Goal: Task Accomplishment & Management: Manage account settings

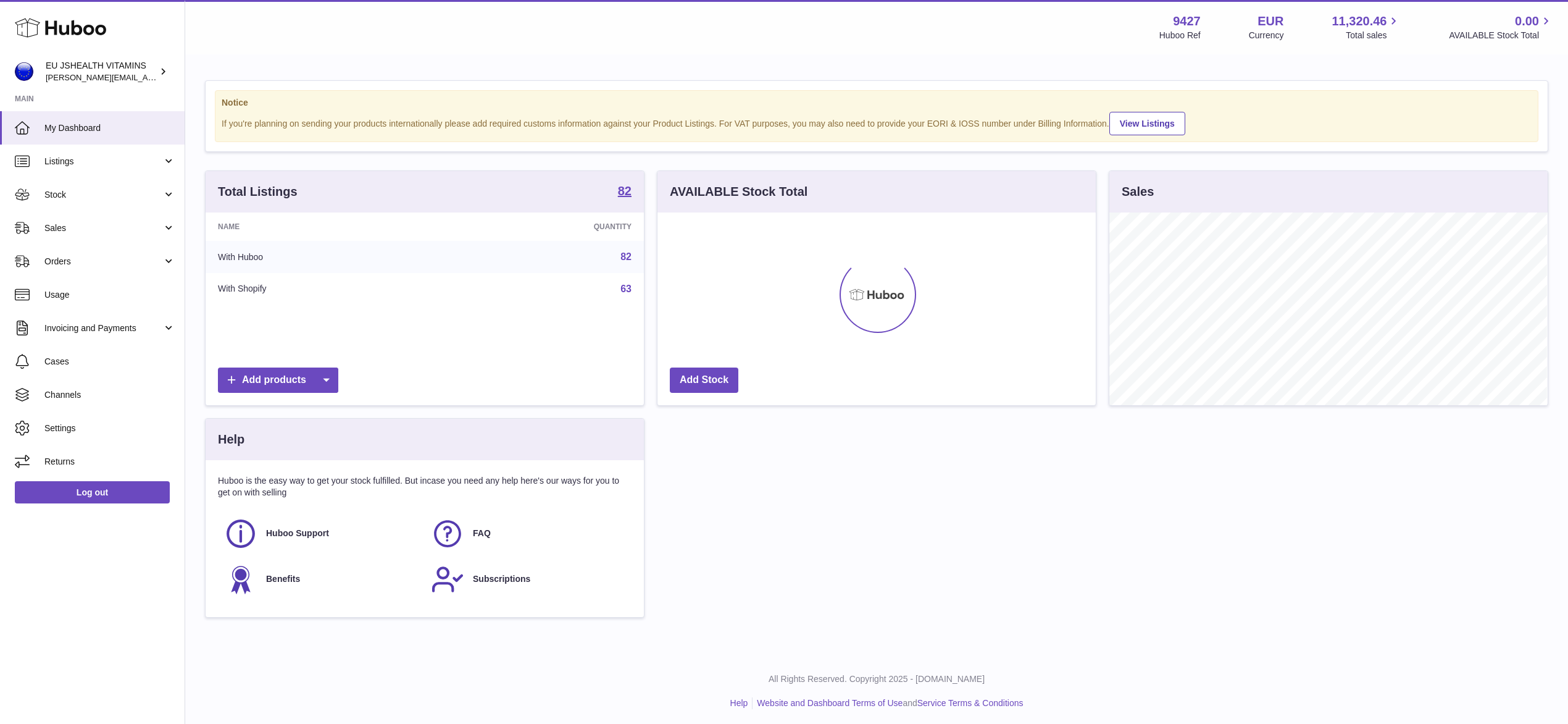
scroll to position [193, 437]
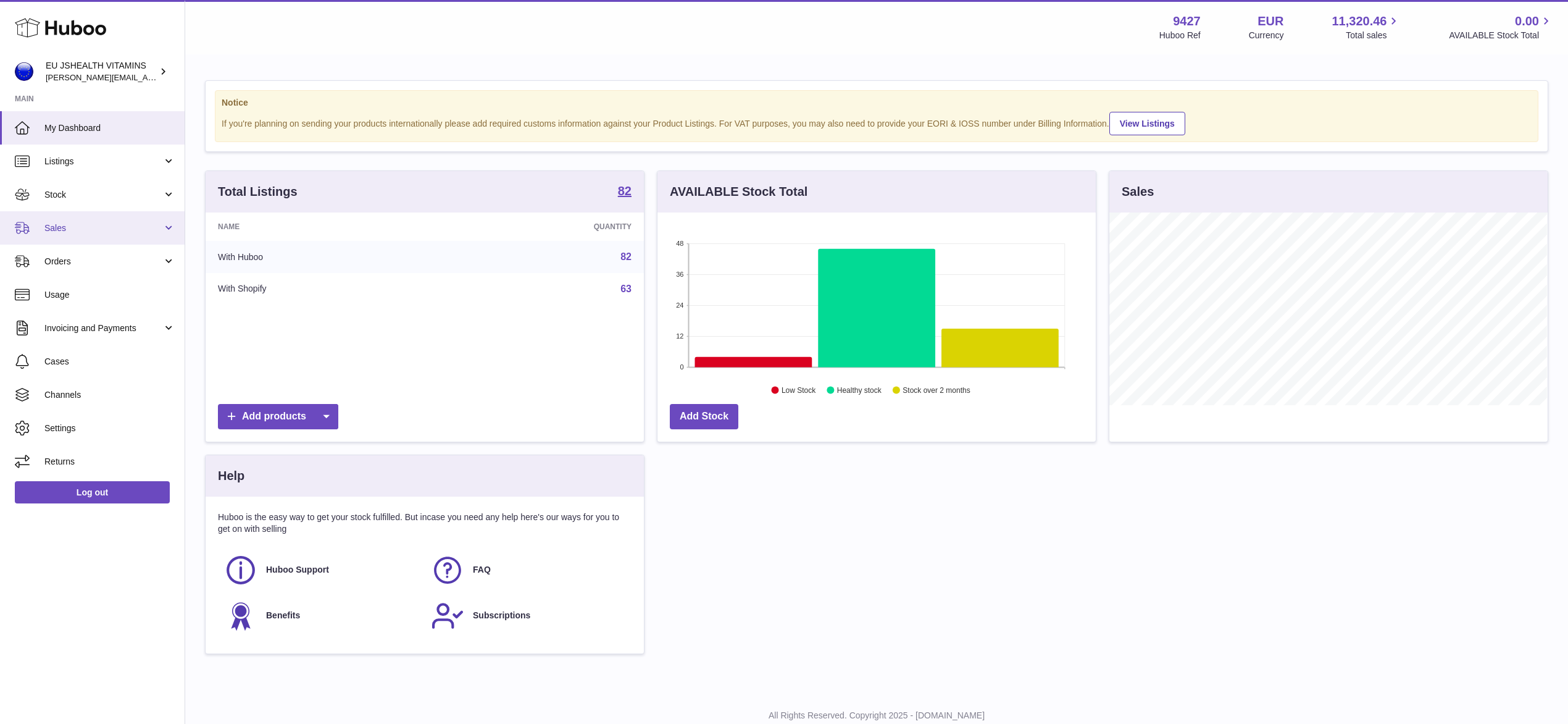
click at [57, 225] on span "Sales" at bounding box center [103, 228] width 118 height 12
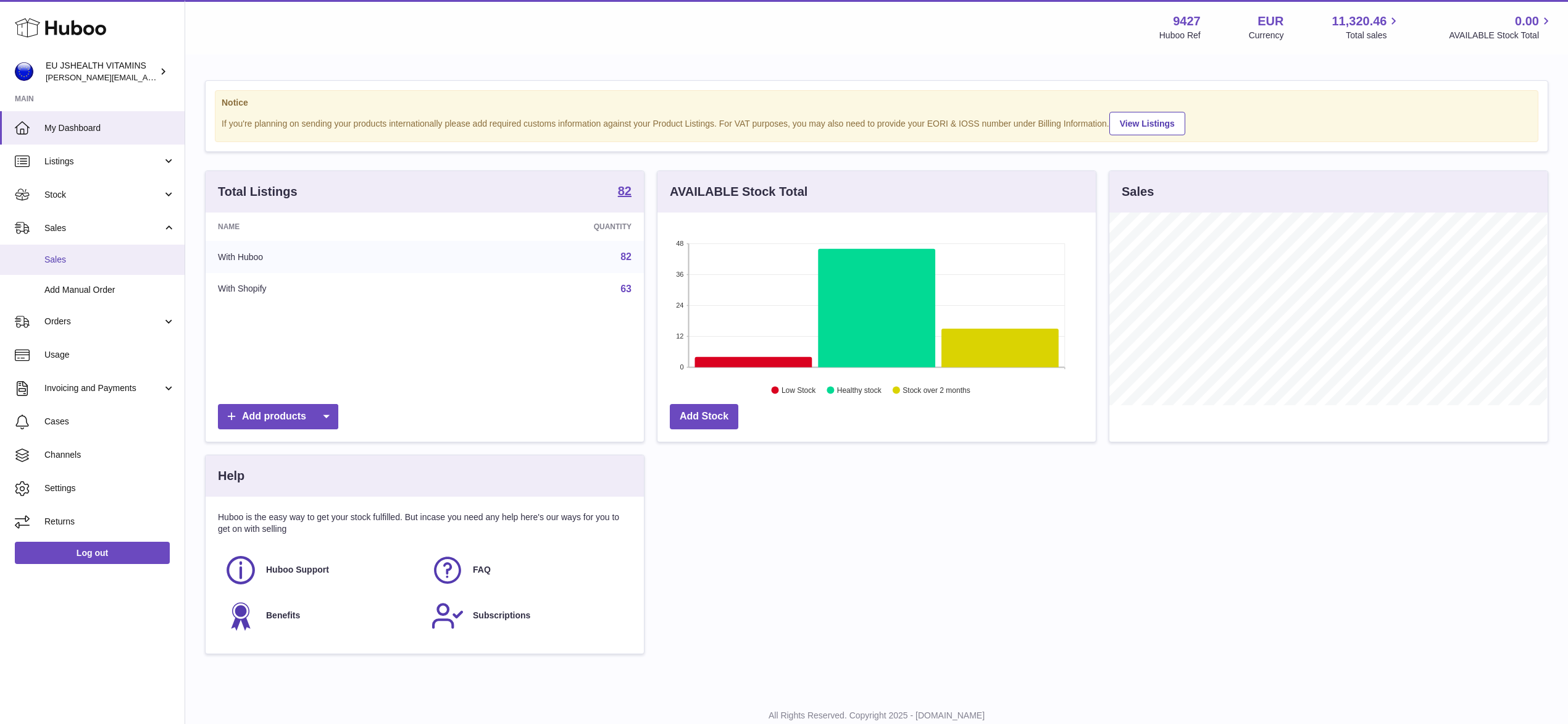
click at [76, 263] on span "Sales" at bounding box center [109, 259] width 131 height 12
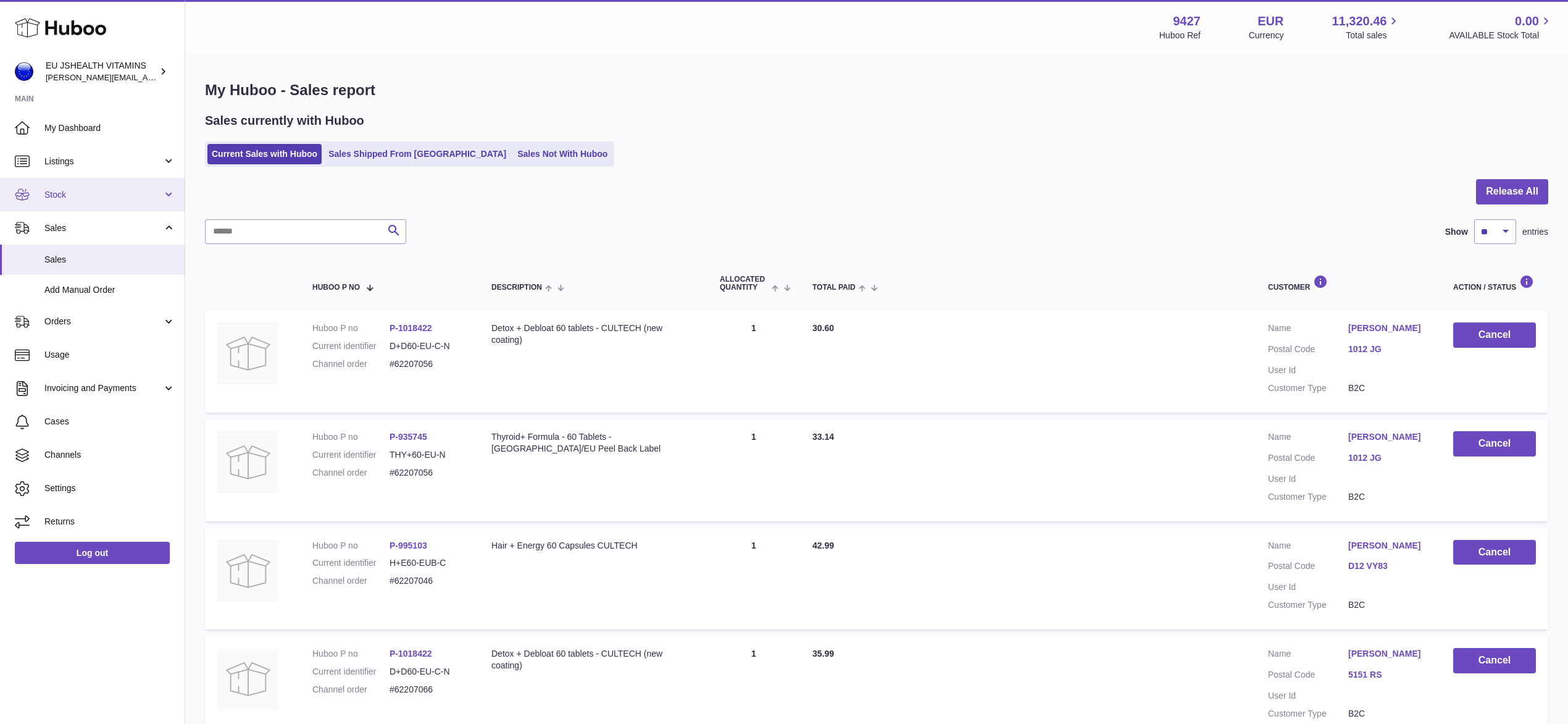
click at [72, 193] on span "Stock" at bounding box center [103, 194] width 118 height 12
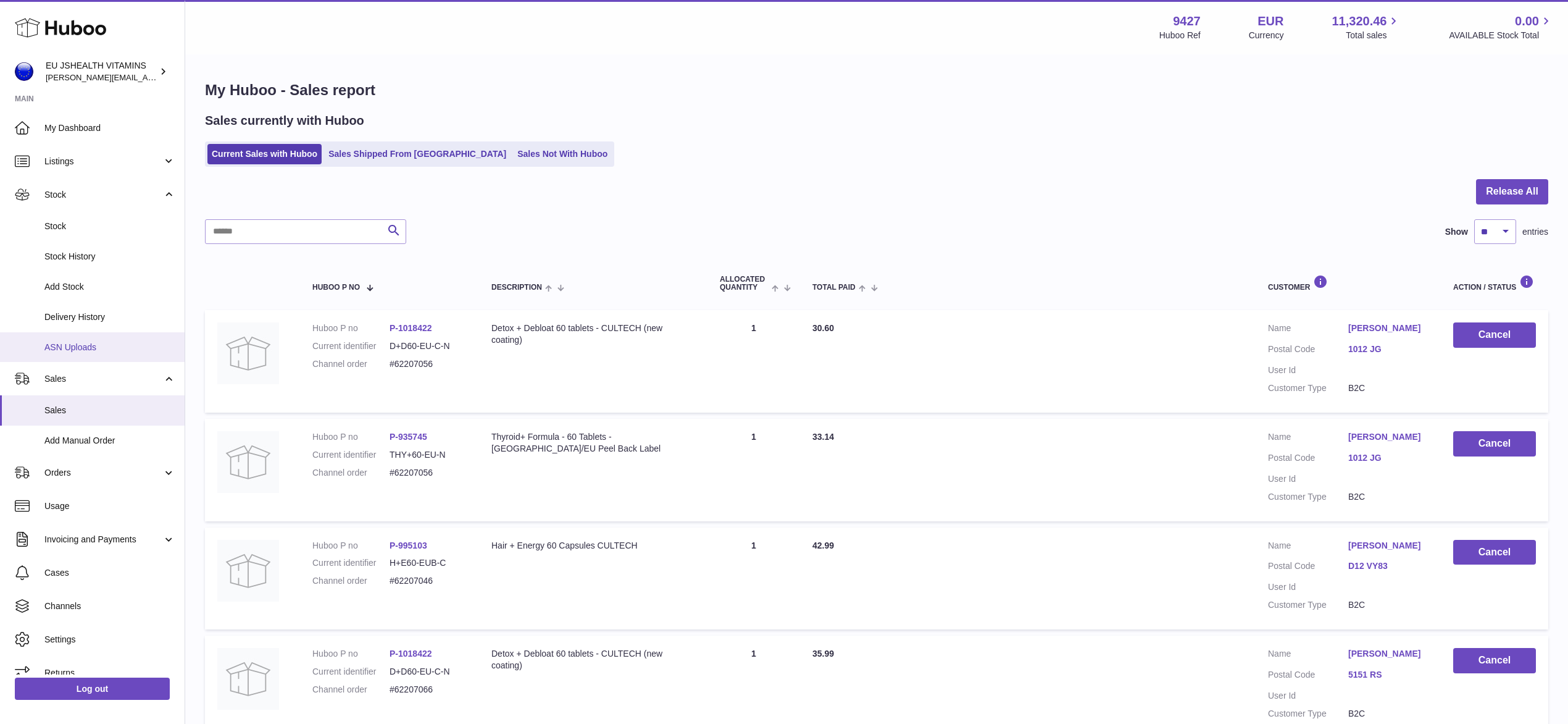
click at [76, 342] on span "ASN Uploads" at bounding box center [109, 347] width 131 height 12
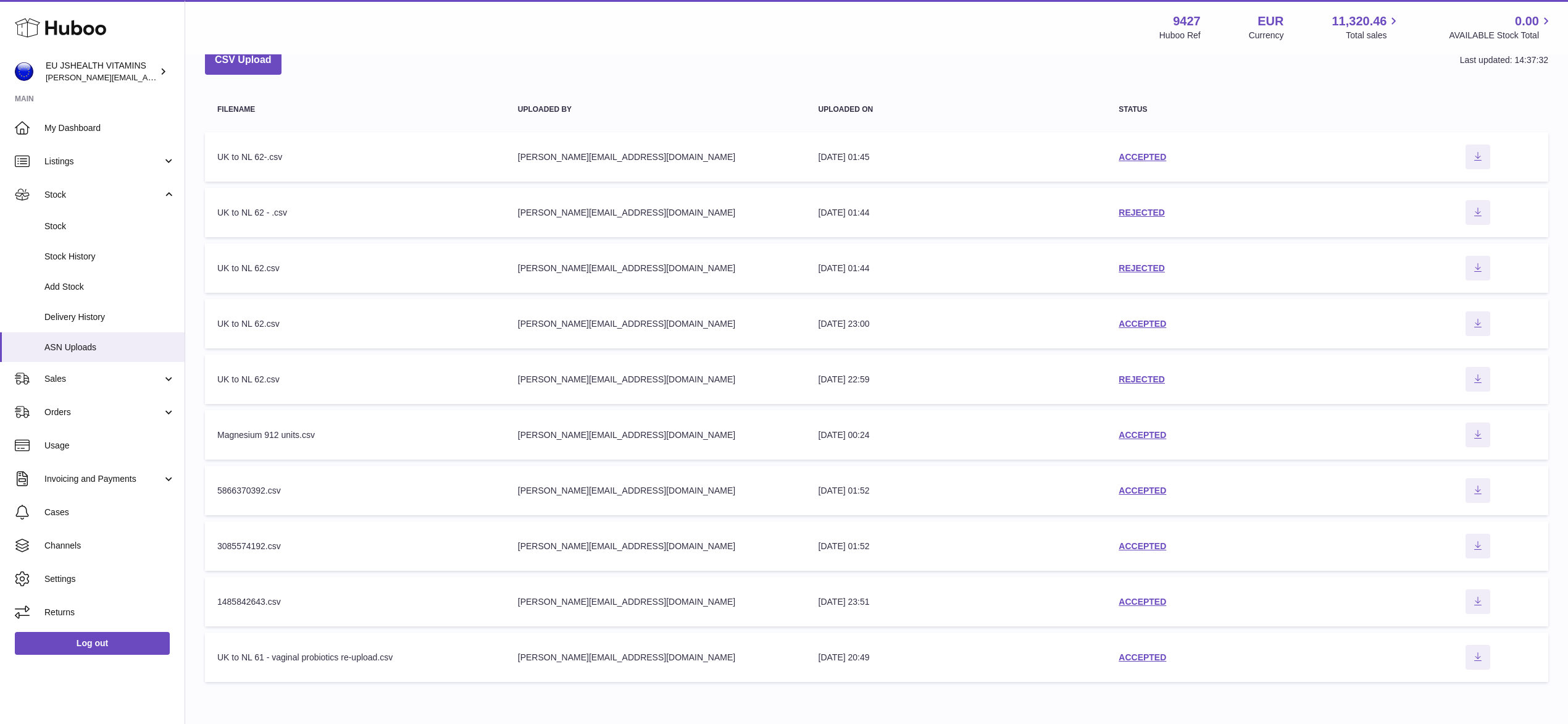
scroll to position [75, 0]
click at [1481, 427] on icon "Download ASN file" at bounding box center [1477, 431] width 20 height 10
click at [98, 161] on span "Listings" at bounding box center [103, 161] width 118 height 12
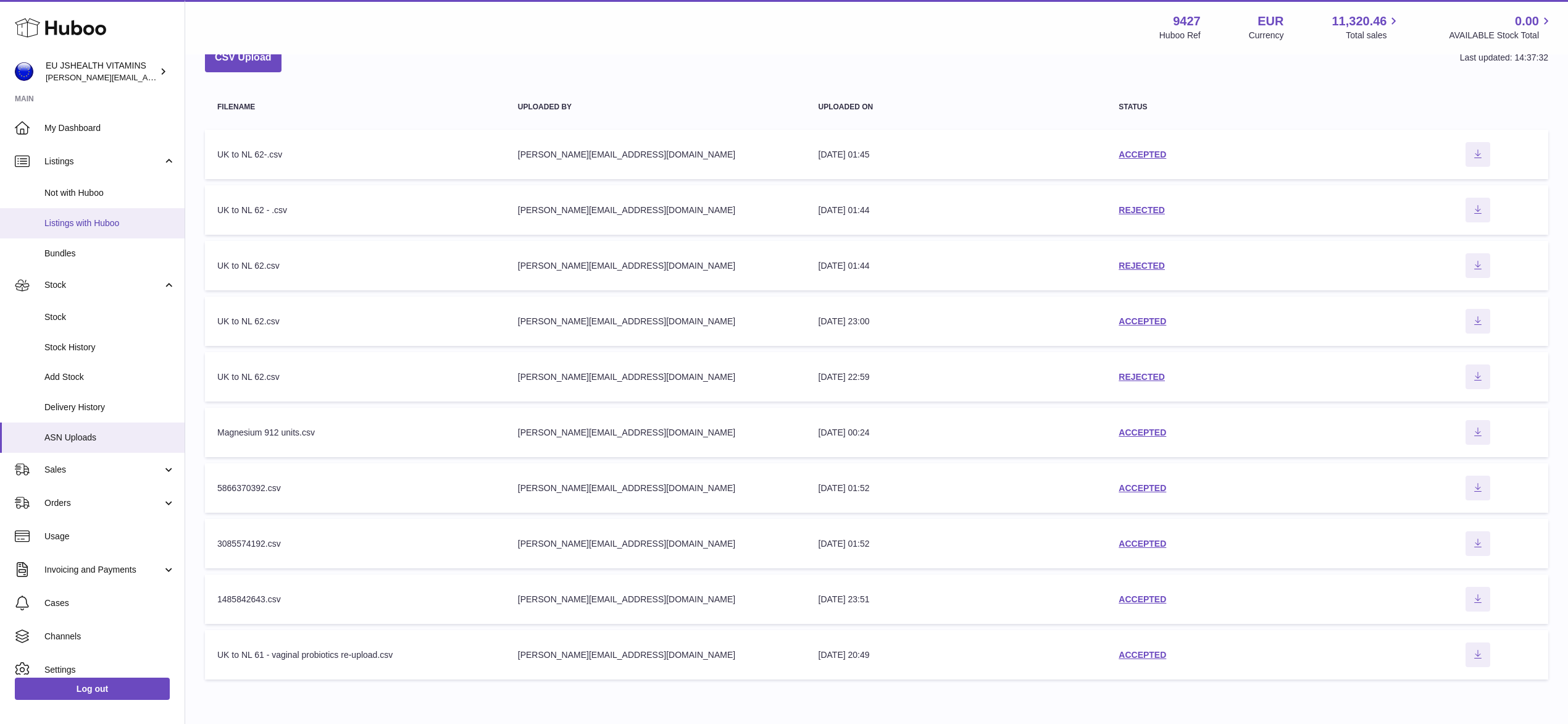
click at [83, 217] on span "Listings with Huboo" at bounding box center [109, 223] width 131 height 12
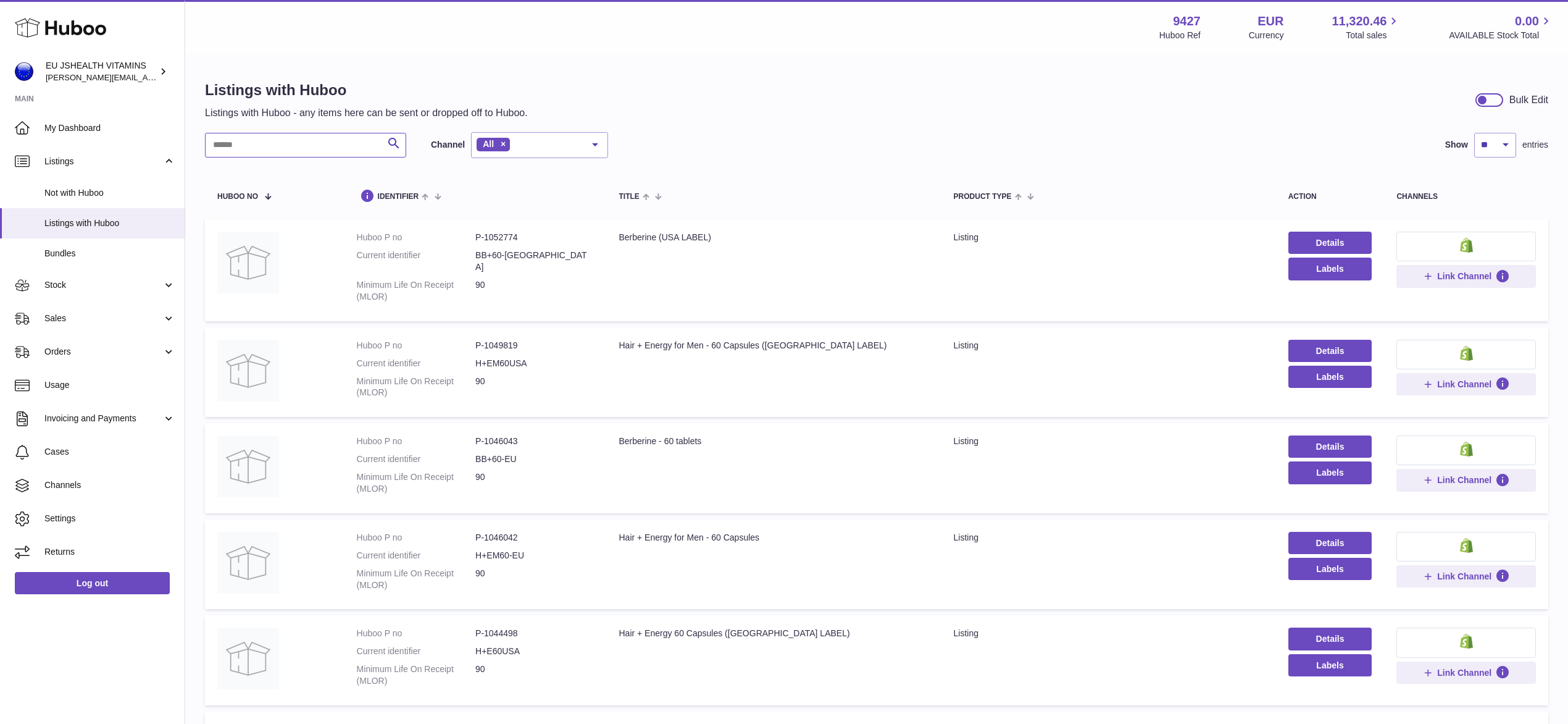
click at [331, 141] on input "text" at bounding box center [305, 145] width 201 height 25
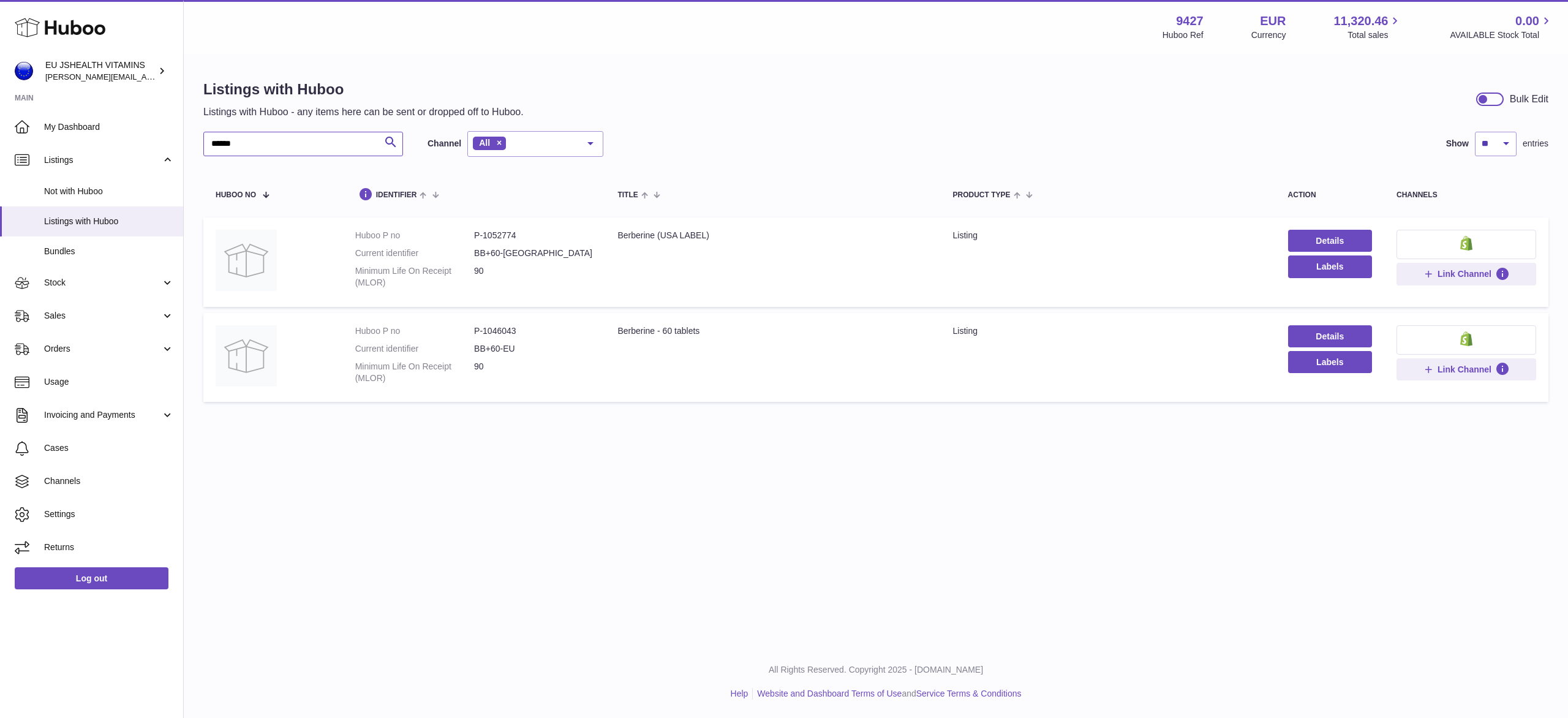
type input "******"
click at [508, 331] on dd "P-1046043" at bounding box center [533, 331] width 119 height 12
copy dd "1046043"
click at [643, 520] on div "Menu Huboo 9427 Huboo Ref EUR Currency 11,320.46 Total sales 0.00 AVAILABLE Sto…" at bounding box center [876, 322] width 1384 height 645
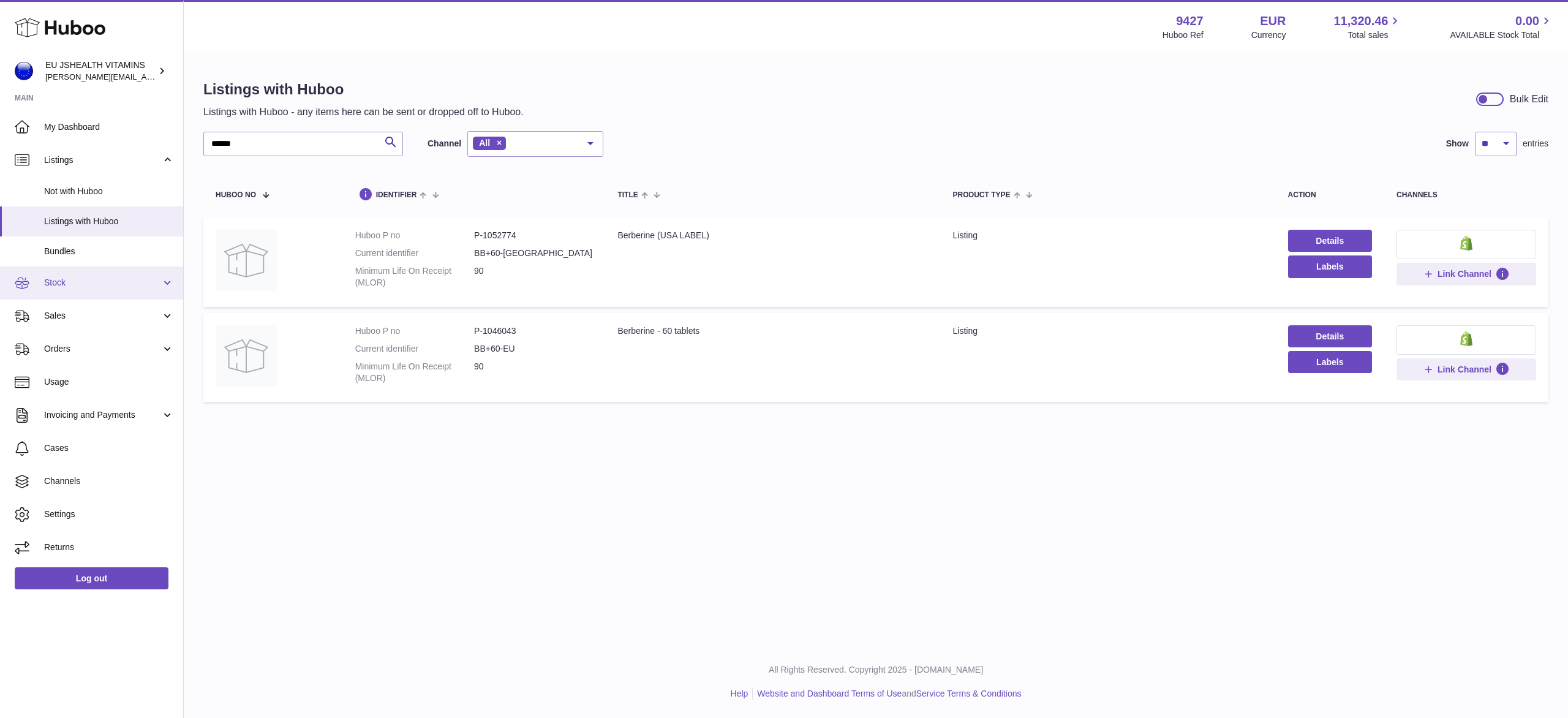
click at [54, 280] on span "Stock" at bounding box center [102, 283] width 117 height 12
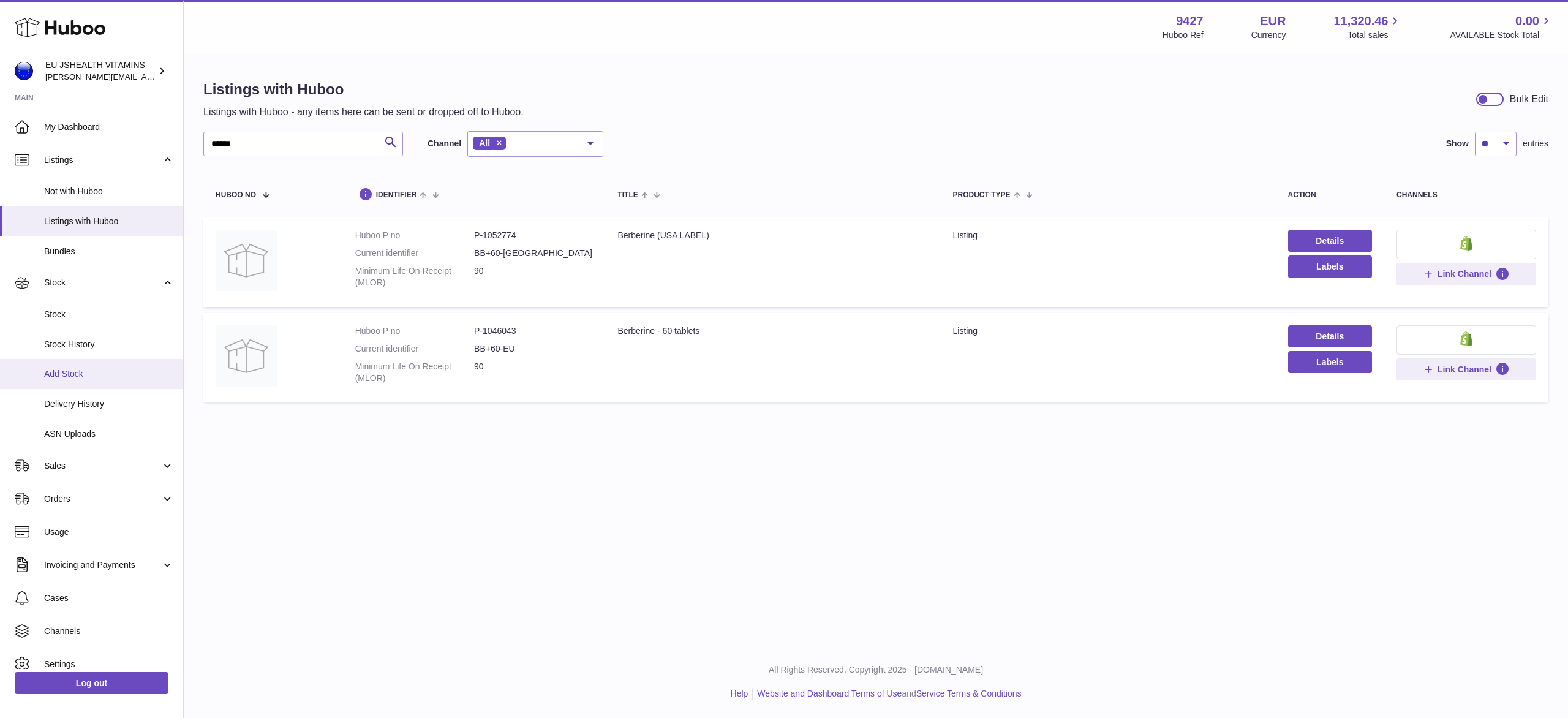
click at [86, 368] on span "Add Stock" at bounding box center [108, 374] width 130 height 12
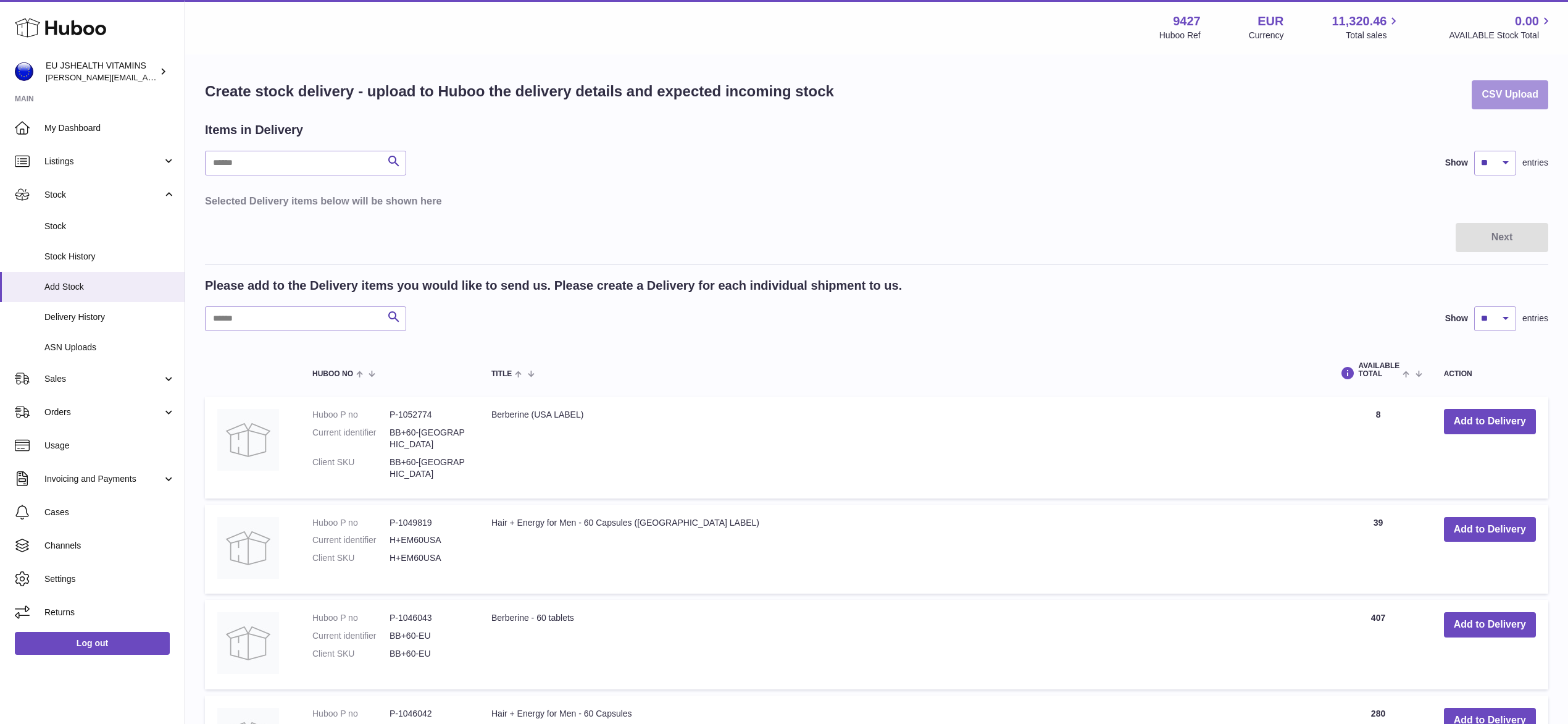
click at [1511, 88] on button "CSV Upload" at bounding box center [1509, 95] width 77 height 29
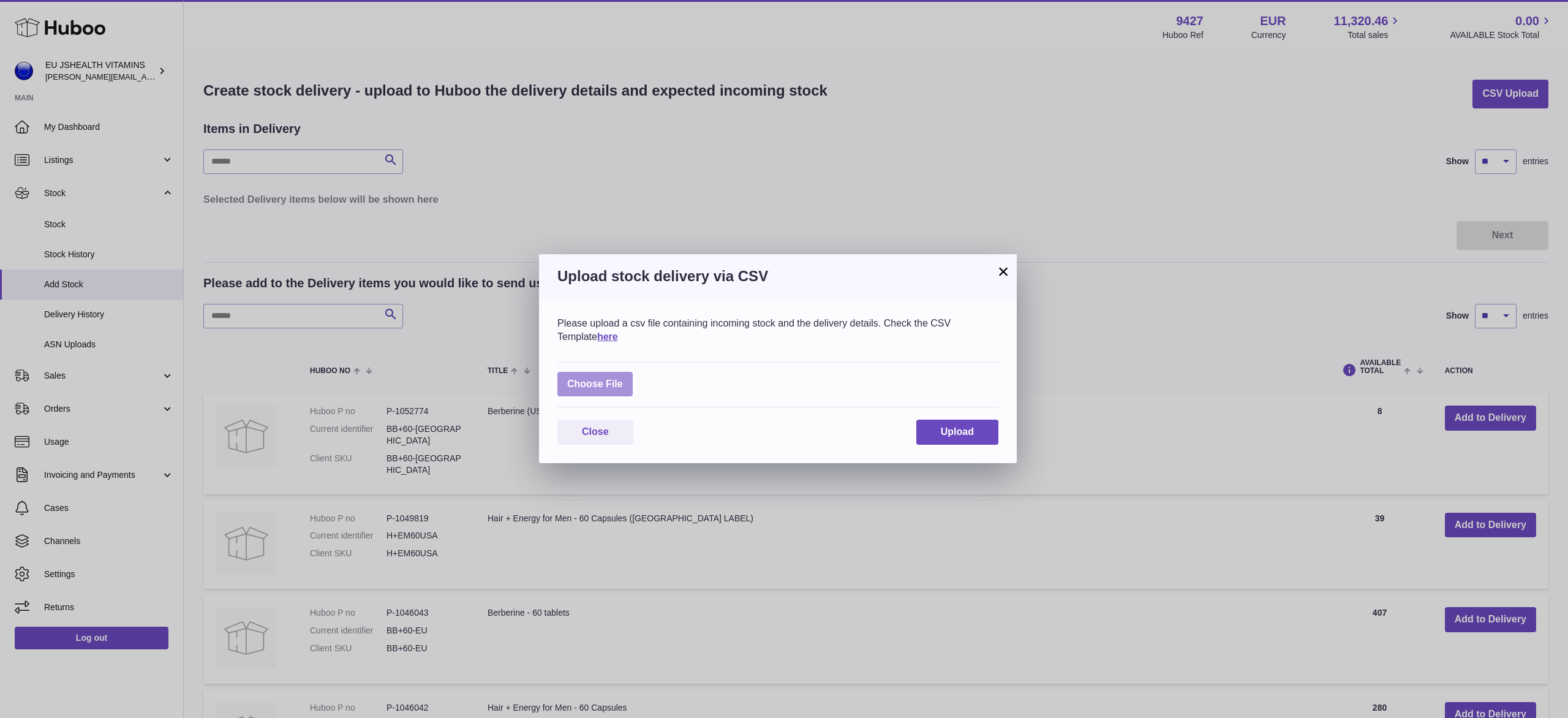
click at [602, 377] on label at bounding box center [595, 384] width 75 height 25
click at [623, 378] on input "file" at bounding box center [623, 378] width 1 height 1
type input "**********"
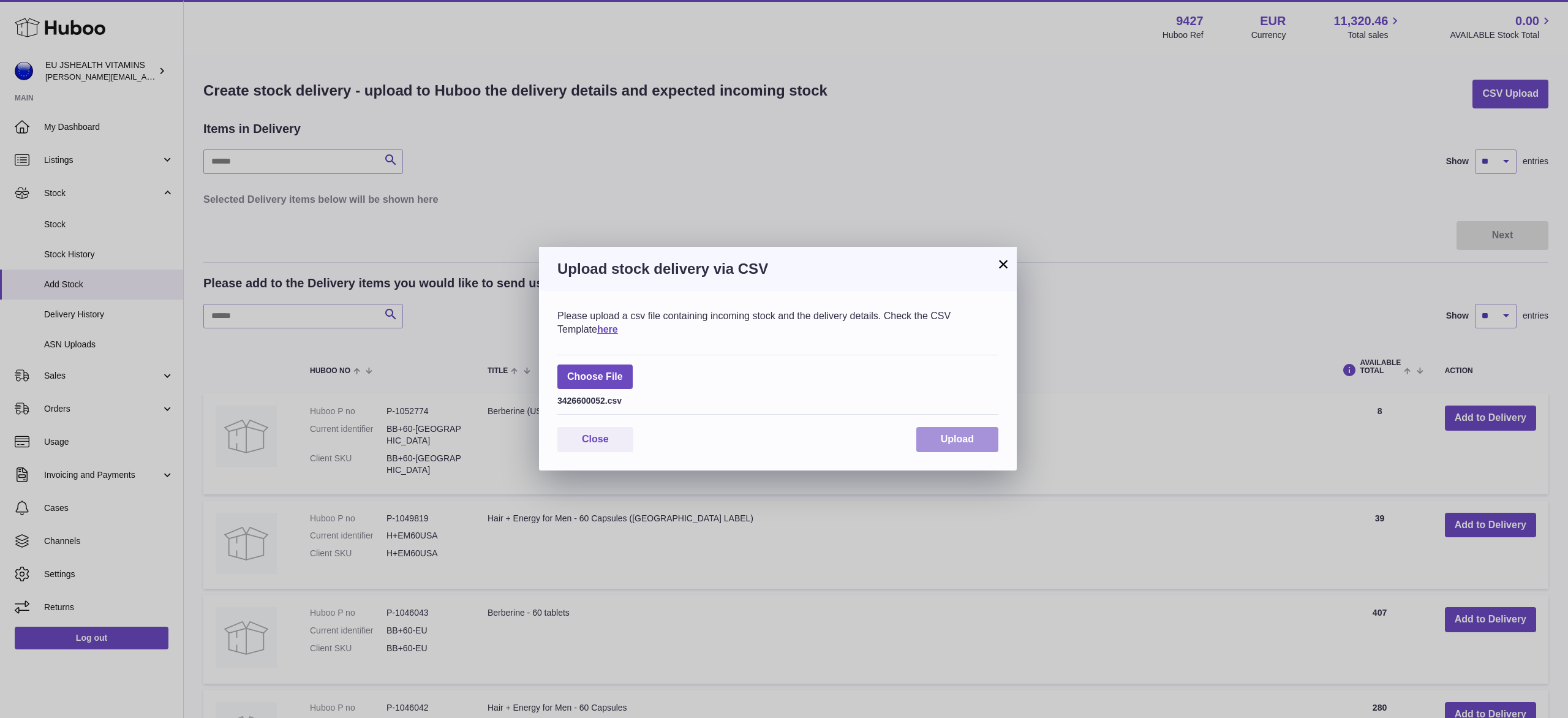
click at [970, 441] on span "Upload" at bounding box center [958, 438] width 33 height 10
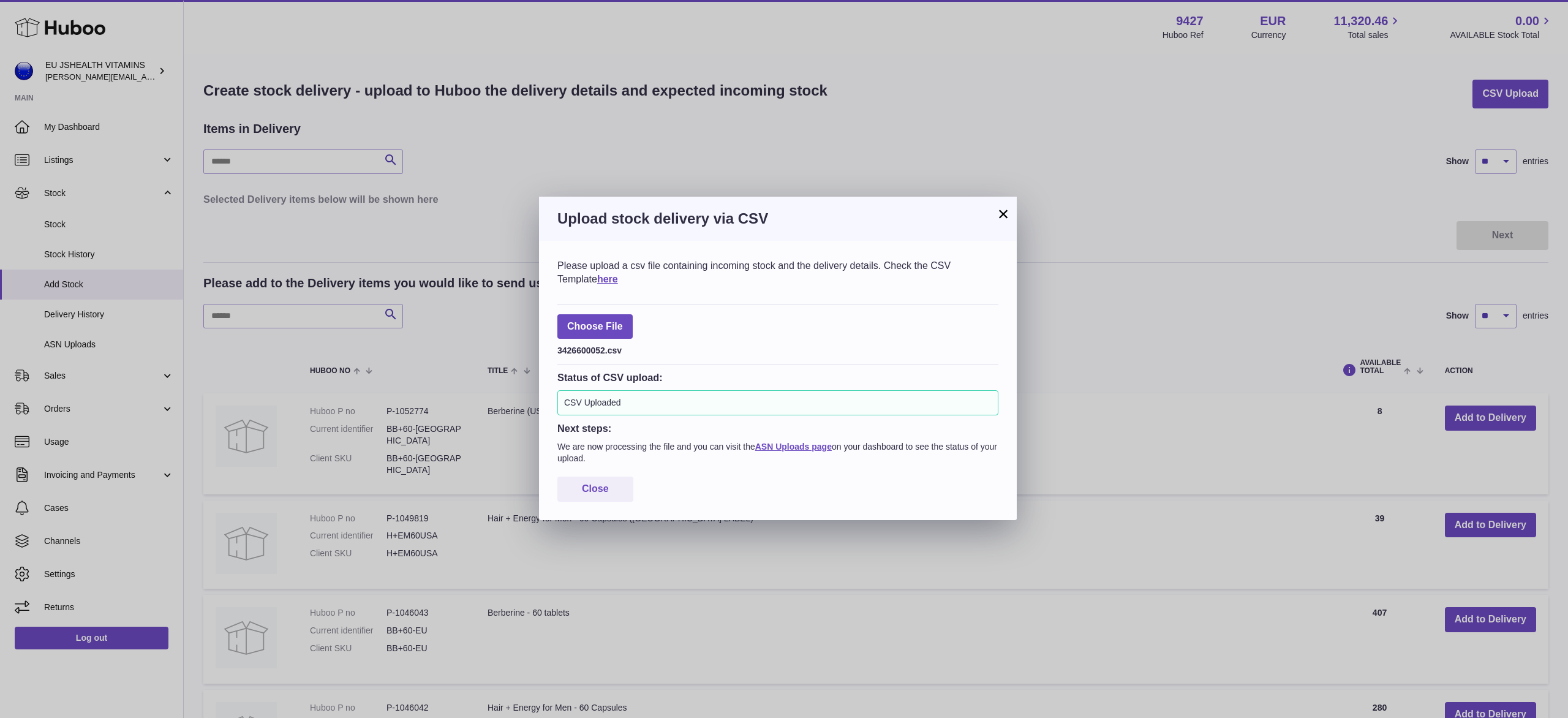
click at [999, 215] on button "×" at bounding box center [1003, 213] width 14 height 14
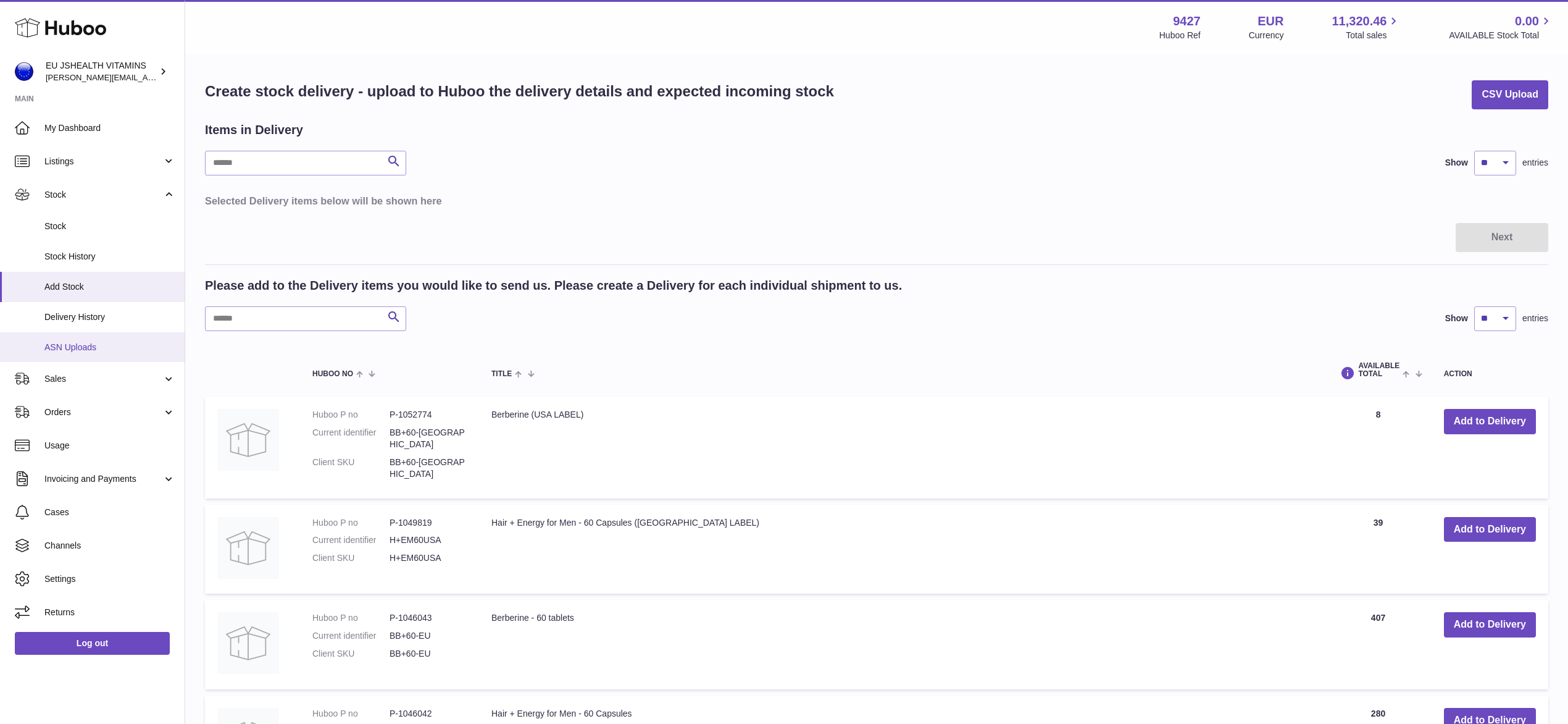
click at [101, 342] on span "ASN Uploads" at bounding box center [109, 347] width 131 height 12
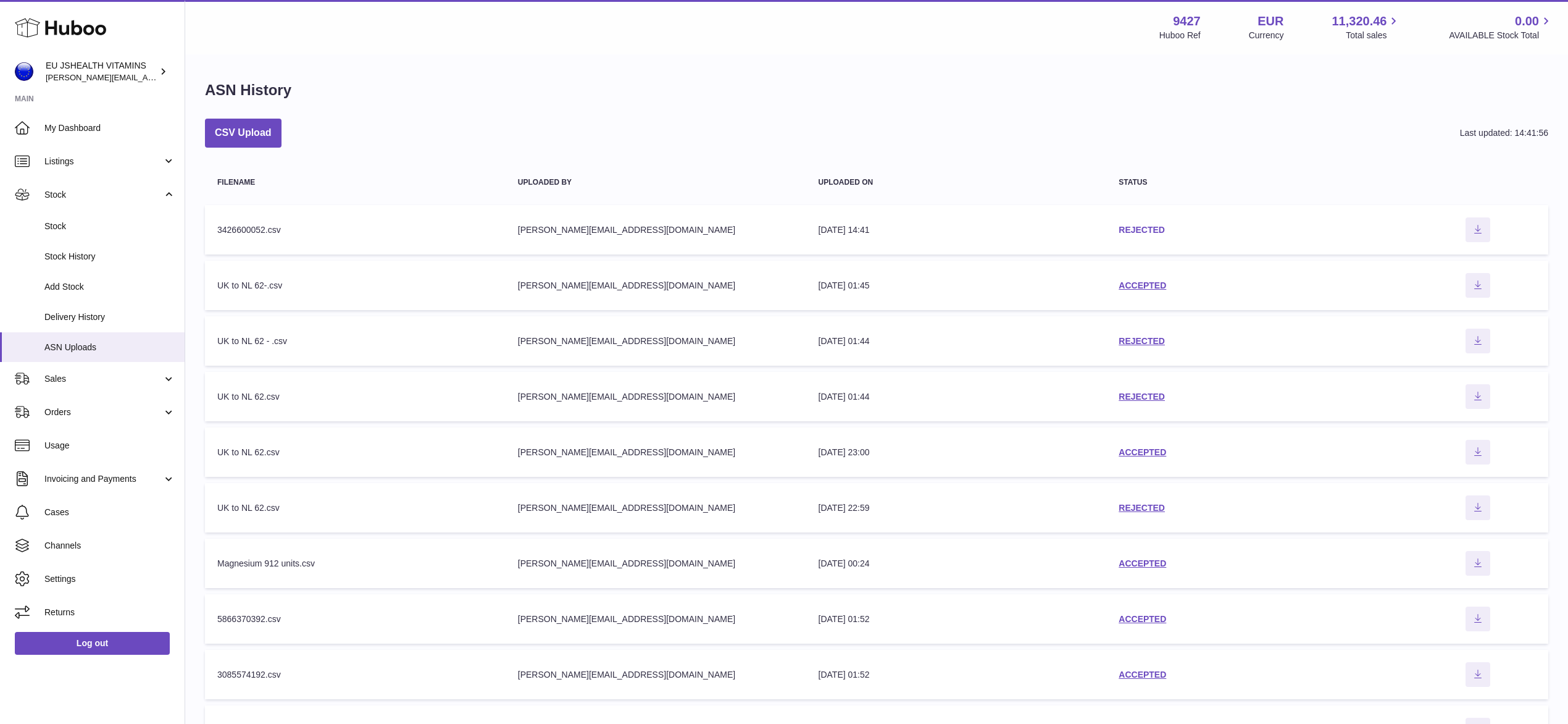
click at [1152, 230] on link "REJECTED" at bounding box center [1141, 230] width 46 height 10
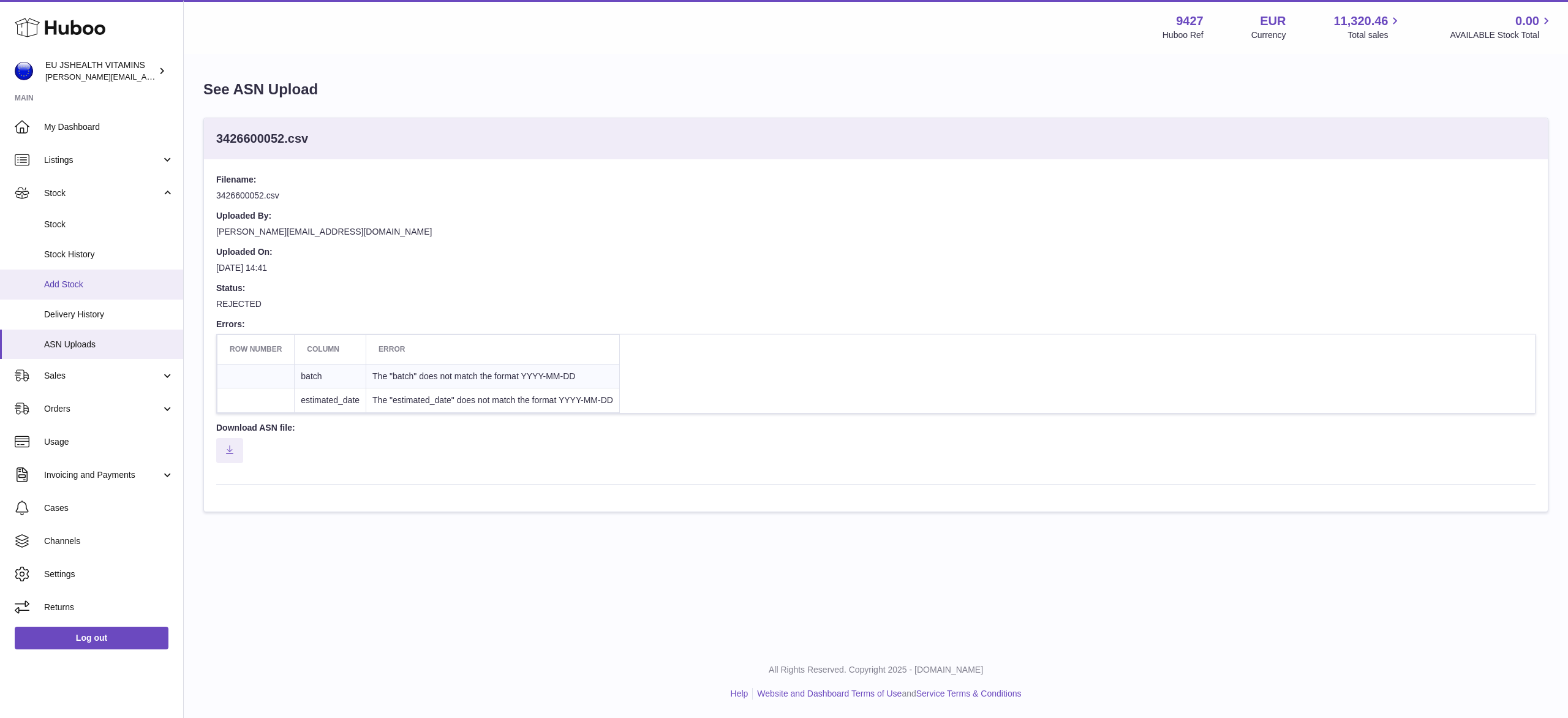
click at [54, 285] on span "Add Stock" at bounding box center [108, 284] width 130 height 12
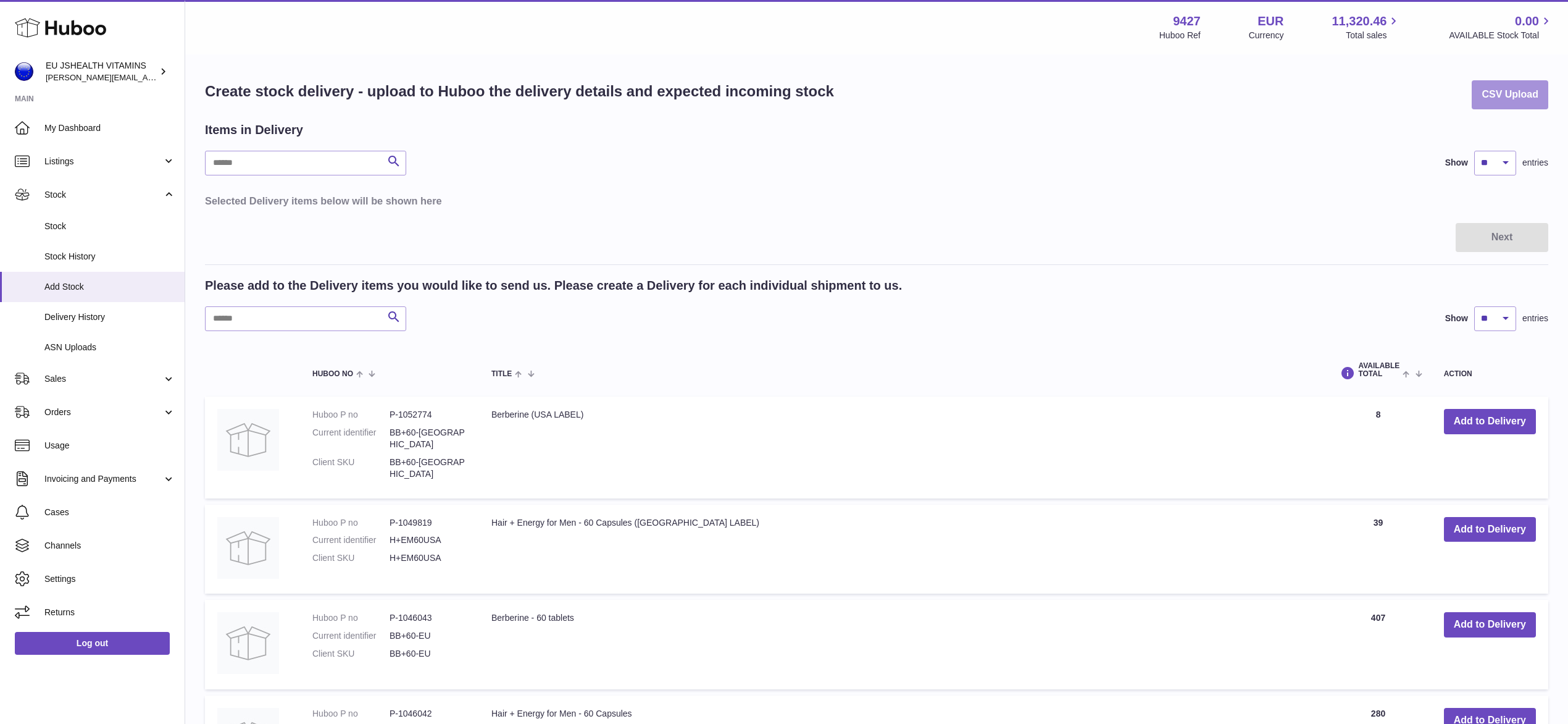
click at [1527, 100] on button "CSV Upload" at bounding box center [1509, 95] width 77 height 29
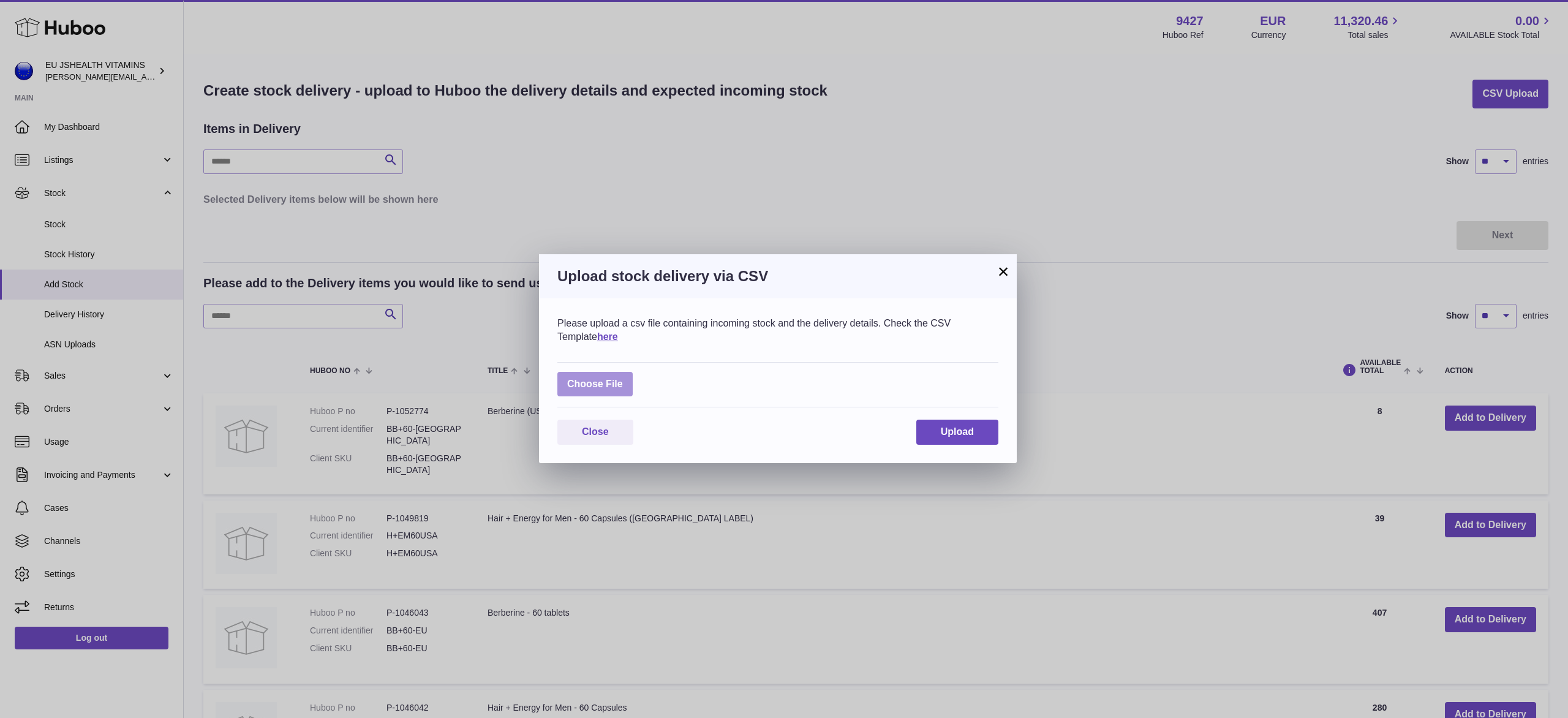
click at [599, 390] on label at bounding box center [595, 384] width 75 height 25
click at [623, 379] on input "file" at bounding box center [623, 378] width 1 height 1
type input "**********"
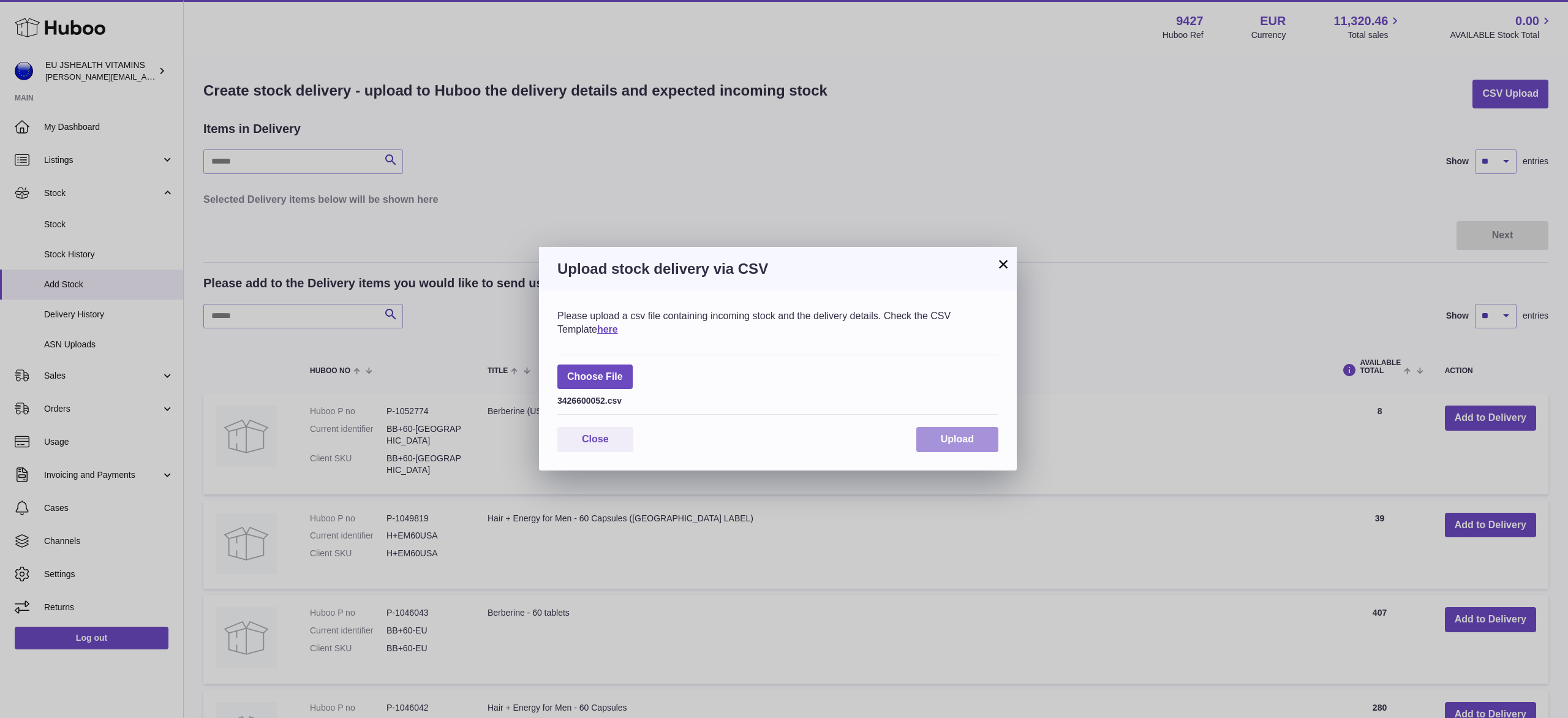
click at [958, 440] on span "Upload" at bounding box center [958, 438] width 33 height 10
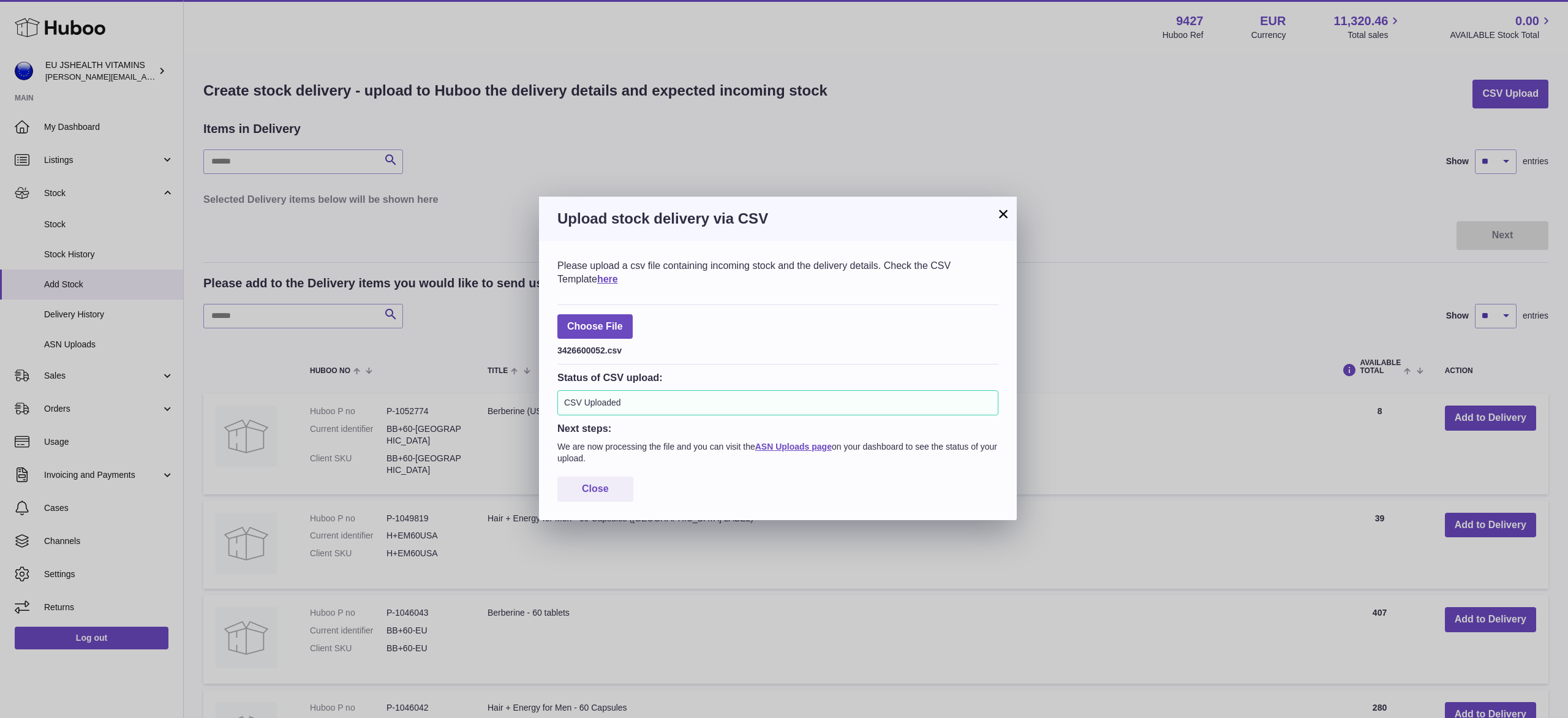
click at [1003, 217] on button "×" at bounding box center [1003, 213] width 14 height 14
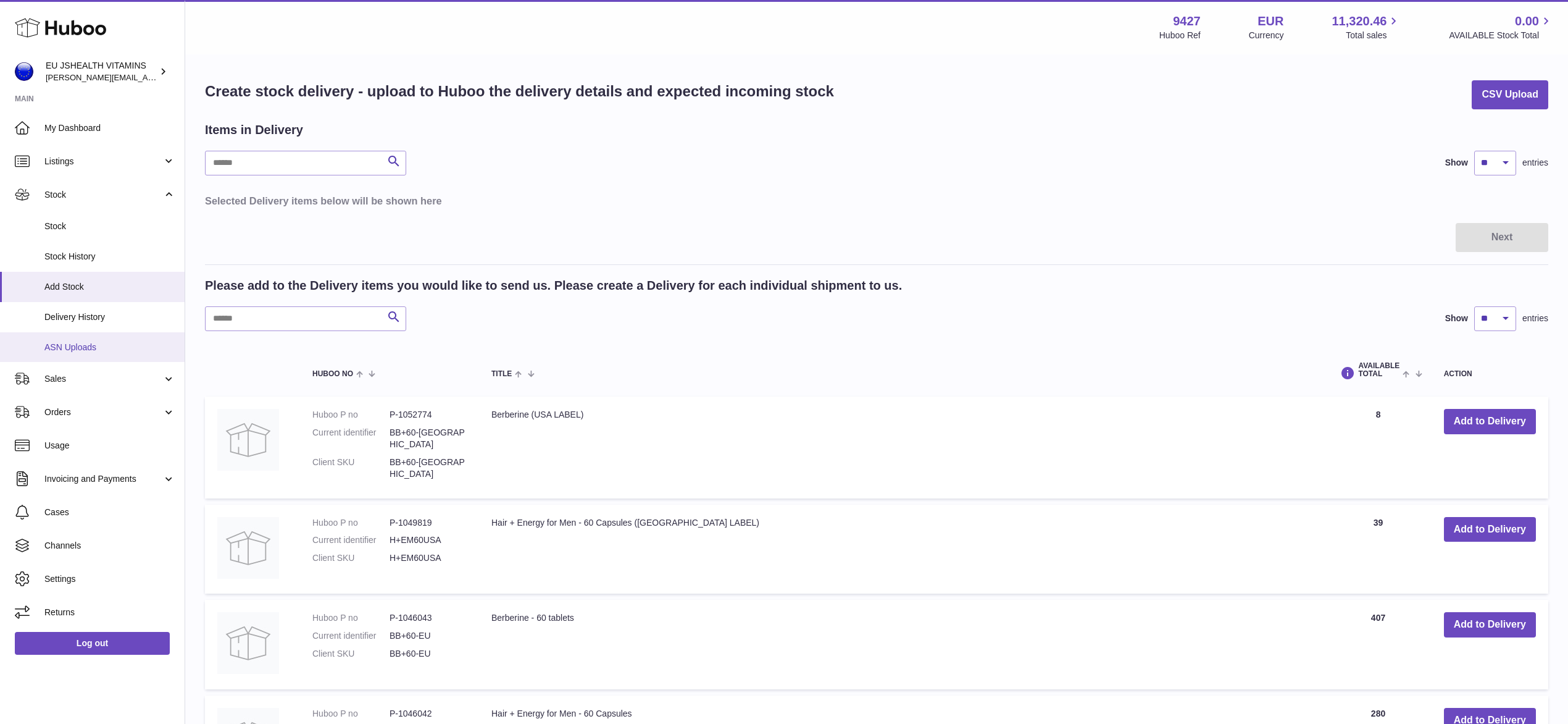
click at [68, 354] on link "ASN Uploads" at bounding box center [92, 347] width 185 height 30
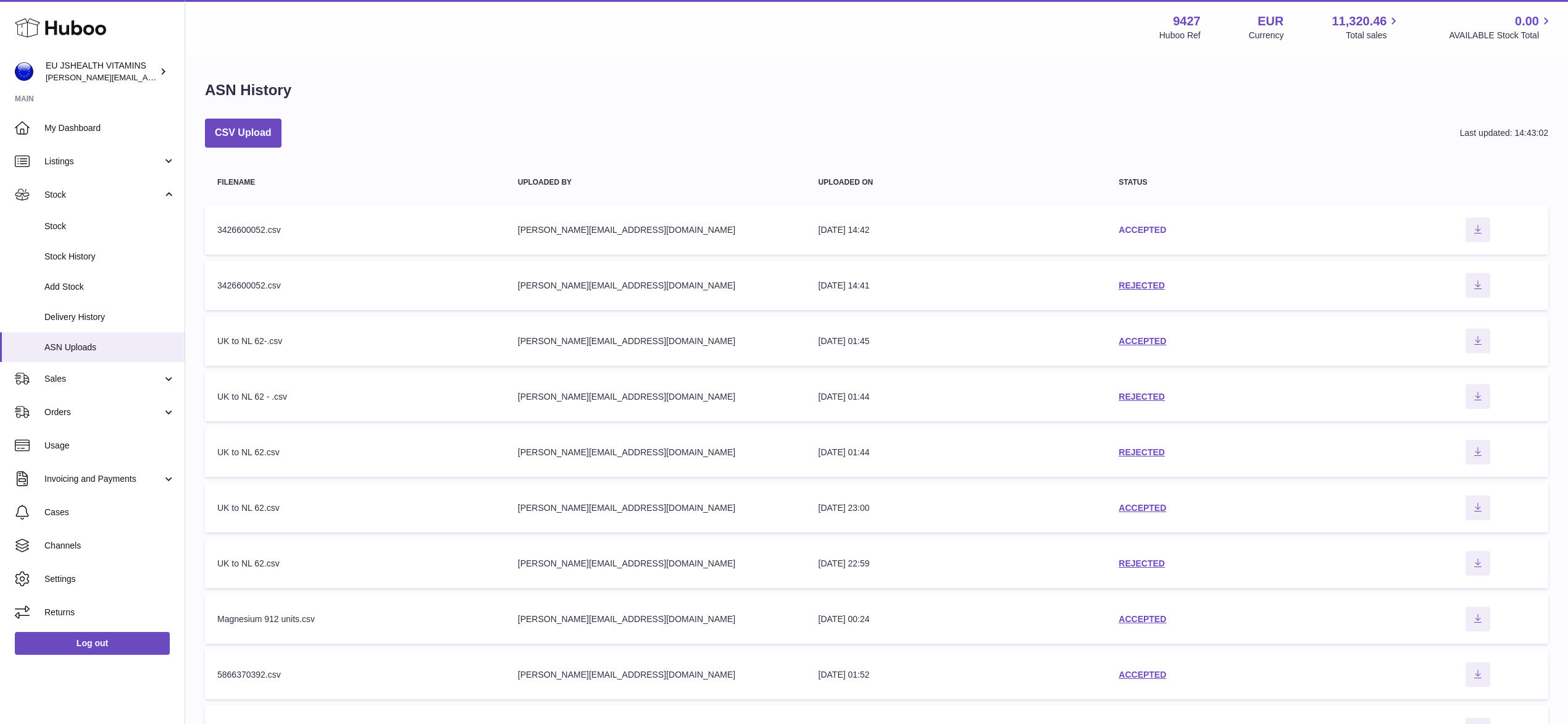
click at [1150, 231] on link "ACCEPTED" at bounding box center [1142, 230] width 48 height 10
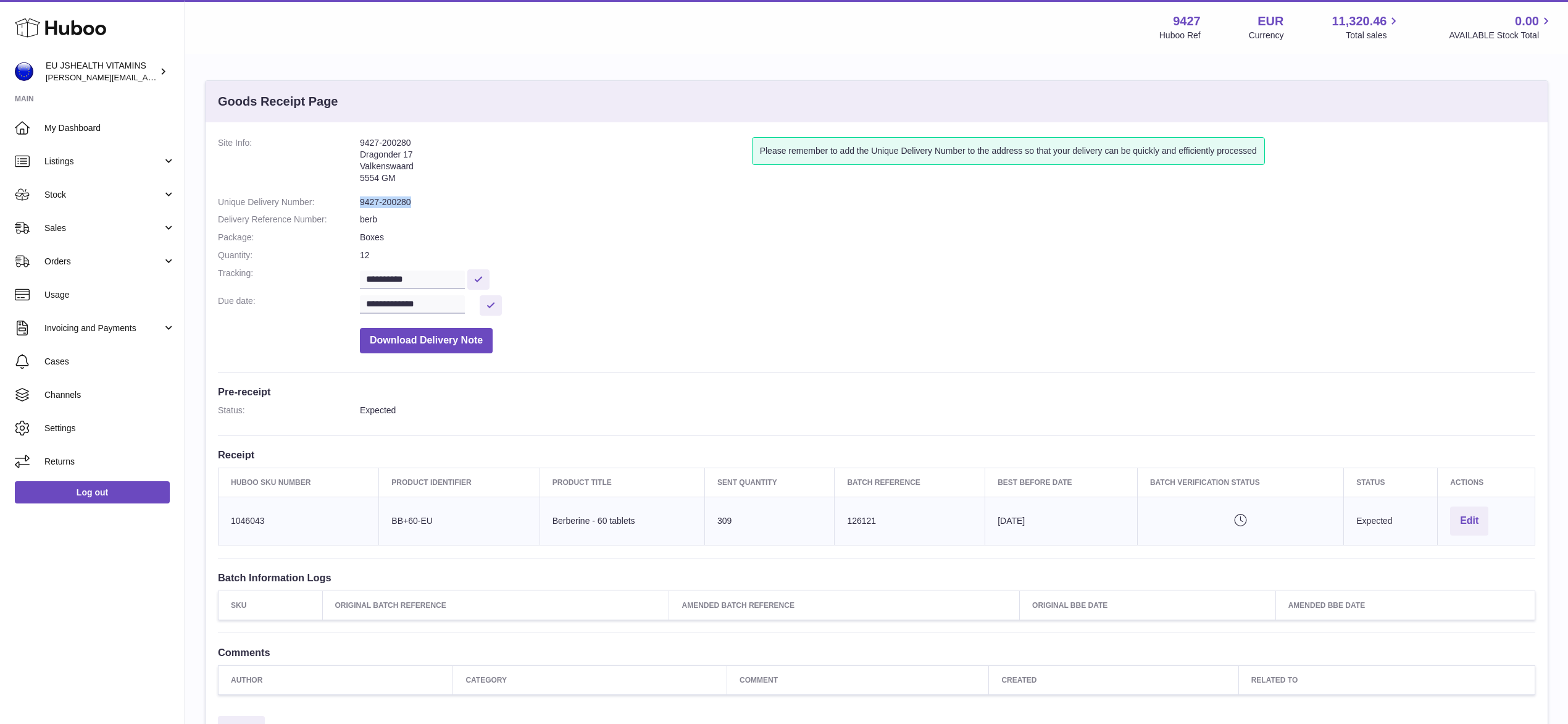
drag, startPoint x: 419, startPoint y: 201, endPoint x: 354, endPoint y: 208, distance: 65.4
click at [354, 208] on dl "**********" at bounding box center [876, 248] width 1317 height 223
copy dl "9427-200280"
